Goal: Navigation & Orientation: Find specific page/section

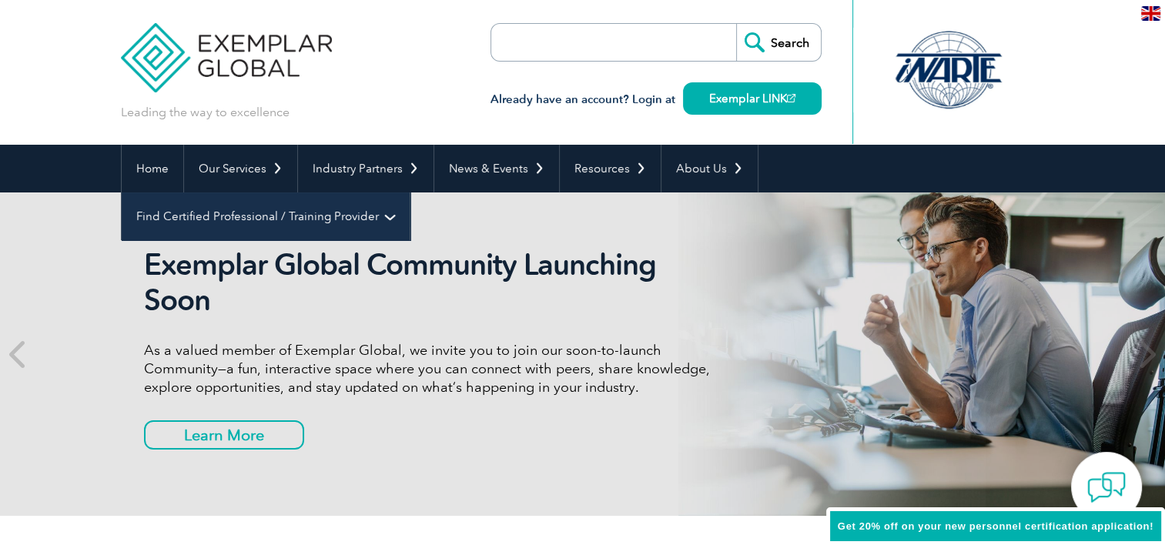
click at [410, 192] on link "Find Certified Professional / Training Provider" at bounding box center [266, 216] width 288 height 48
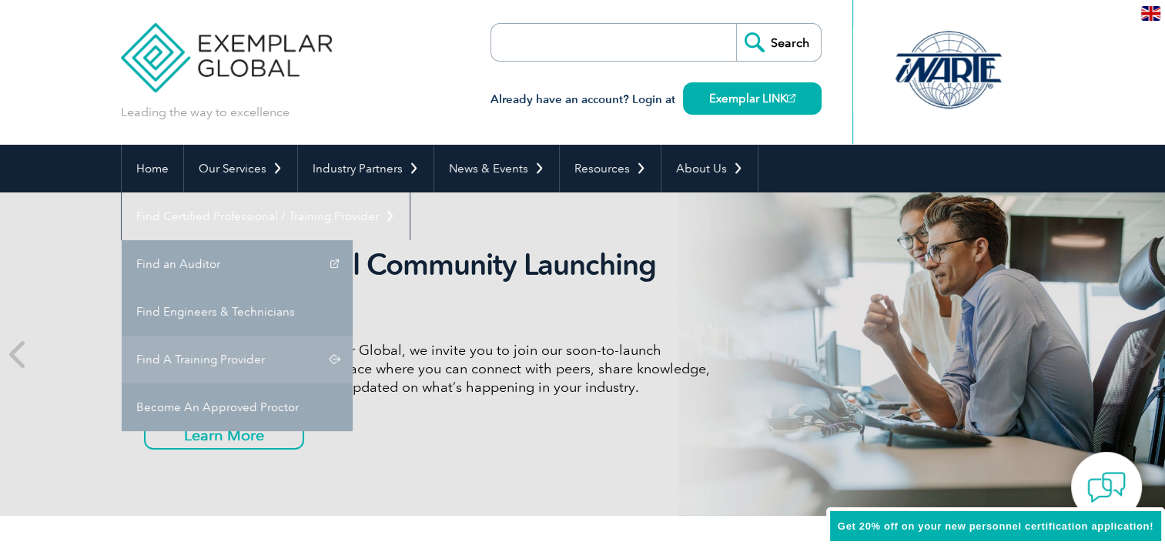
click at [353, 336] on link "Find A Training Provider" at bounding box center [237, 360] width 231 height 48
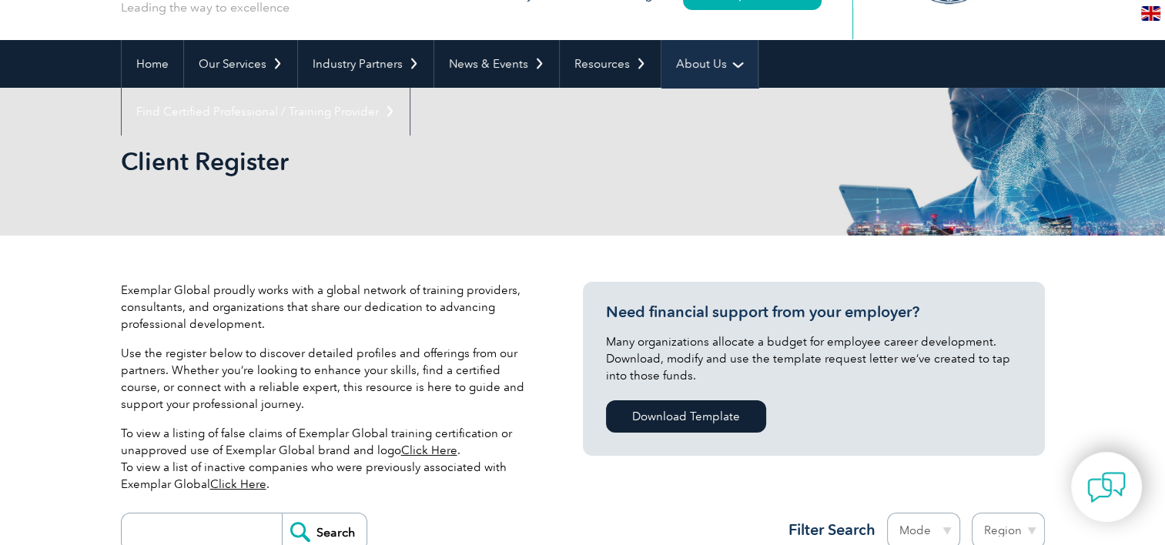
scroll to position [92, 0]
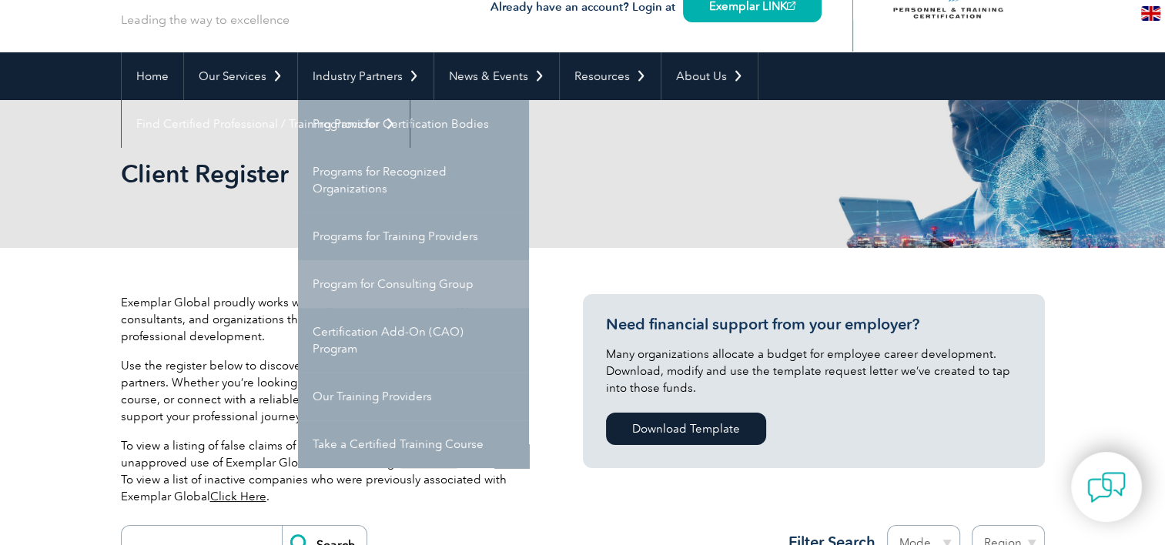
click at [360, 280] on link "Program for Consulting Group" at bounding box center [413, 284] width 231 height 48
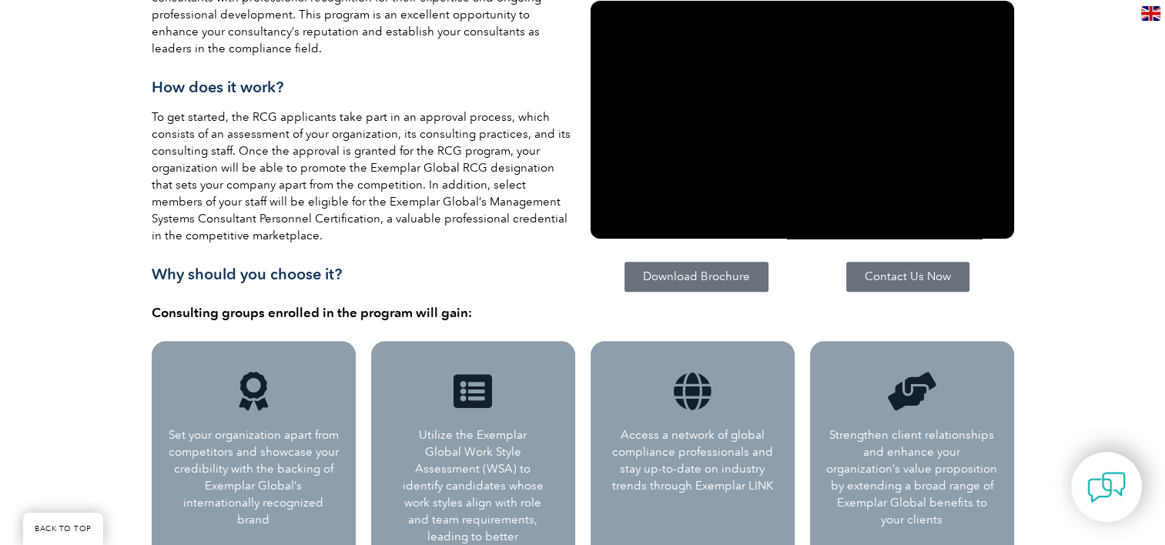
scroll to position [507, 0]
